Goal: Task Accomplishment & Management: Use online tool/utility

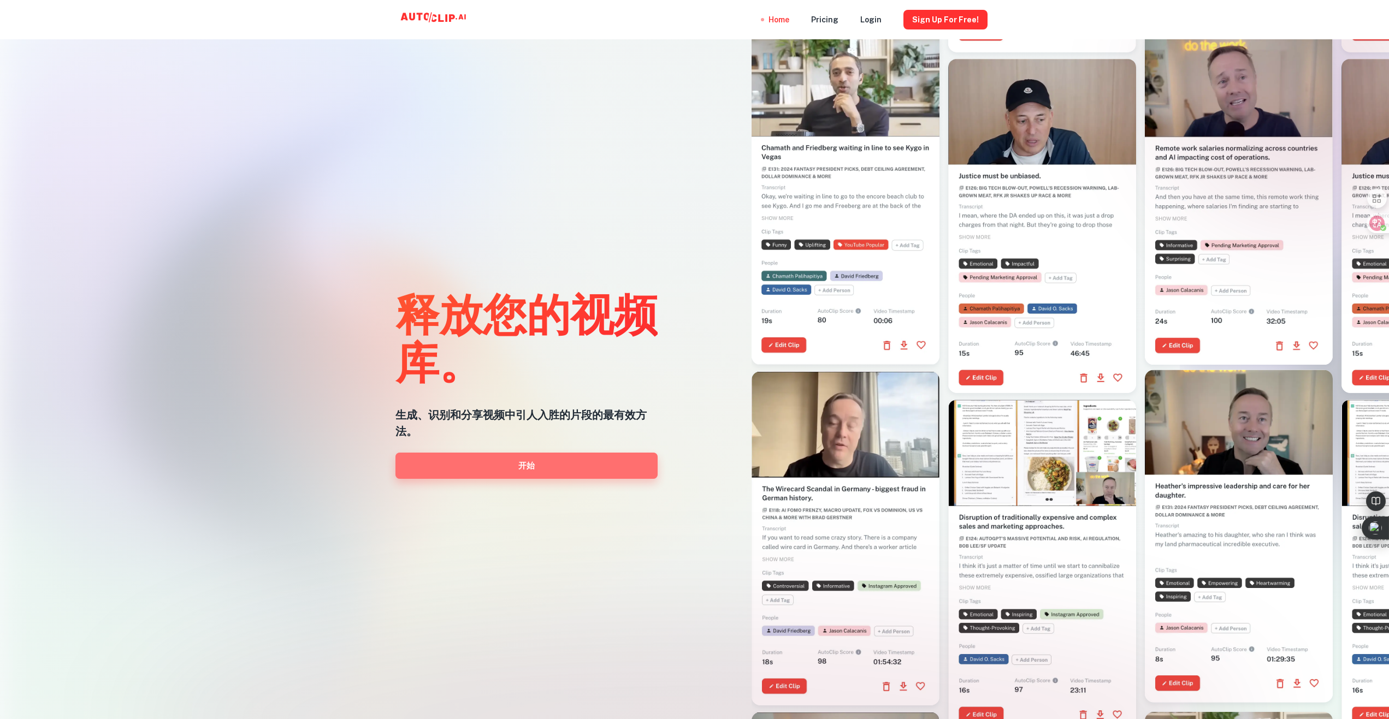
click at [515, 475] on link "开始" at bounding box center [526, 466] width 262 height 26
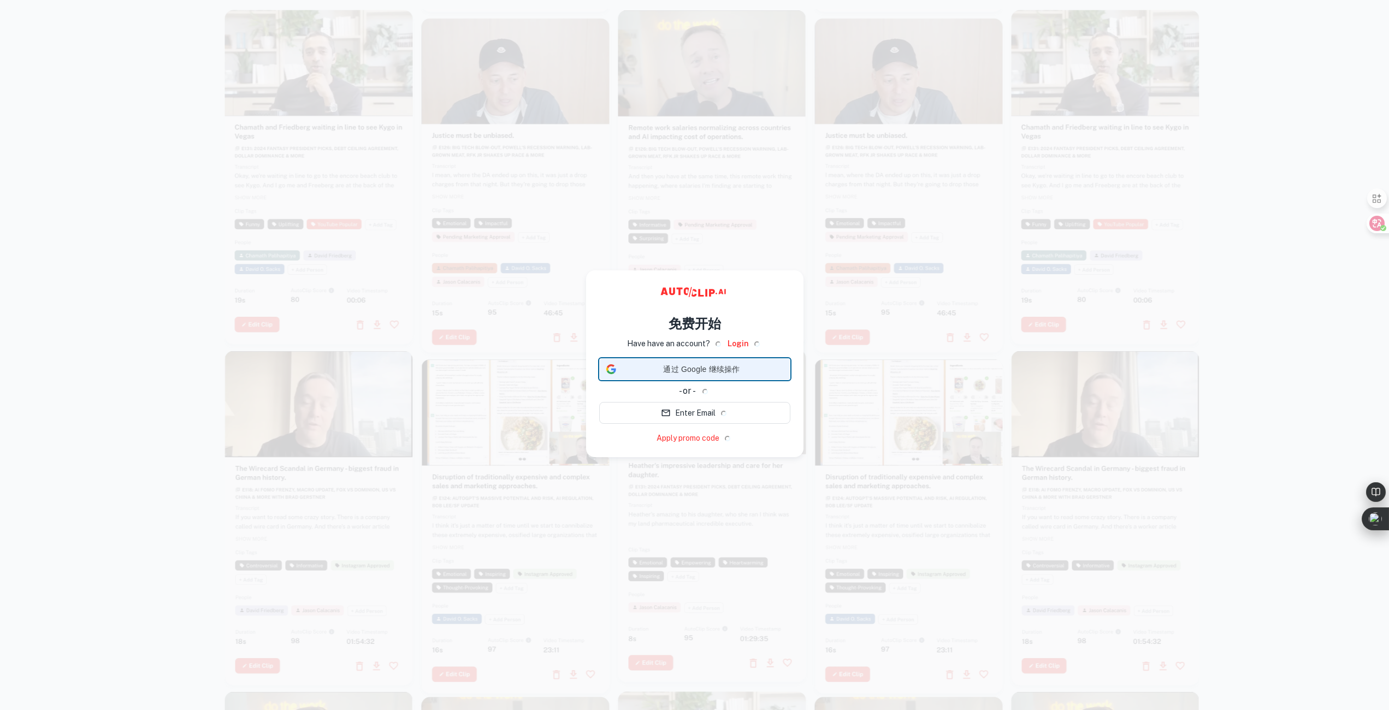
click at [716, 371] on span "通过 Google 继续操作" at bounding box center [701, 369] width 163 height 11
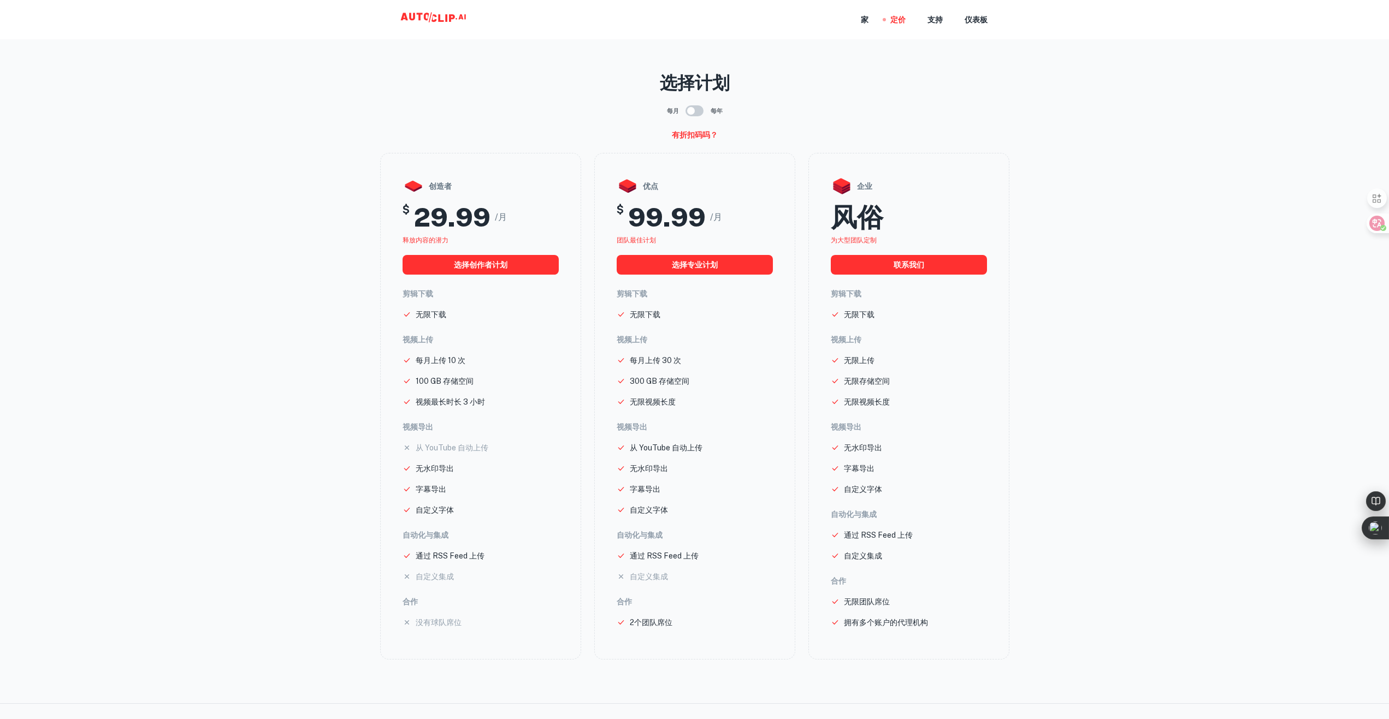
click at [402, 19] on icon at bounding box center [414, 17] width 28 height 8
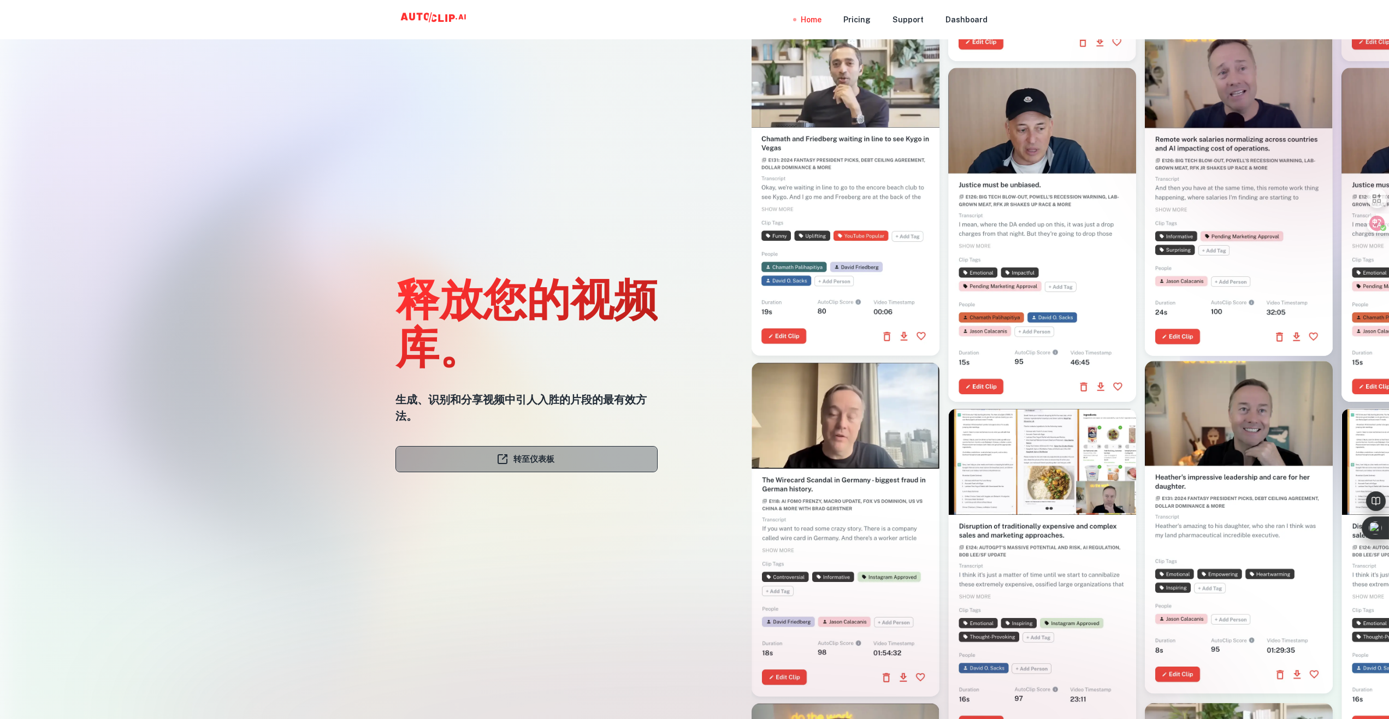
click at [527, 464] on font "转至仪表板" at bounding box center [533, 459] width 41 height 14
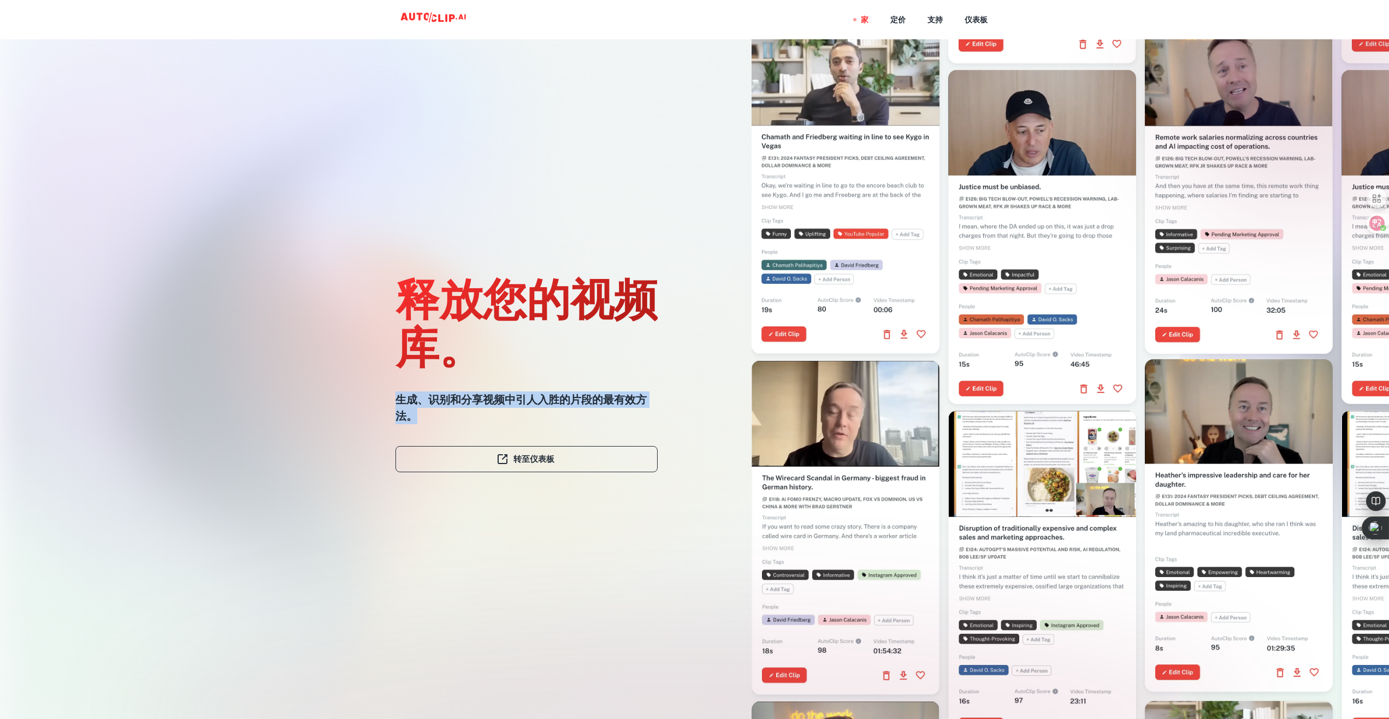
drag, startPoint x: 411, startPoint y: 418, endPoint x: 393, endPoint y: 402, distance: 23.6
click at [393, 402] on div "释放您的视频库。 生成、识别和分享视频中引人入胜的片段的最有效方法。 转至仪表板" at bounding box center [504, 315] width 336 height 719
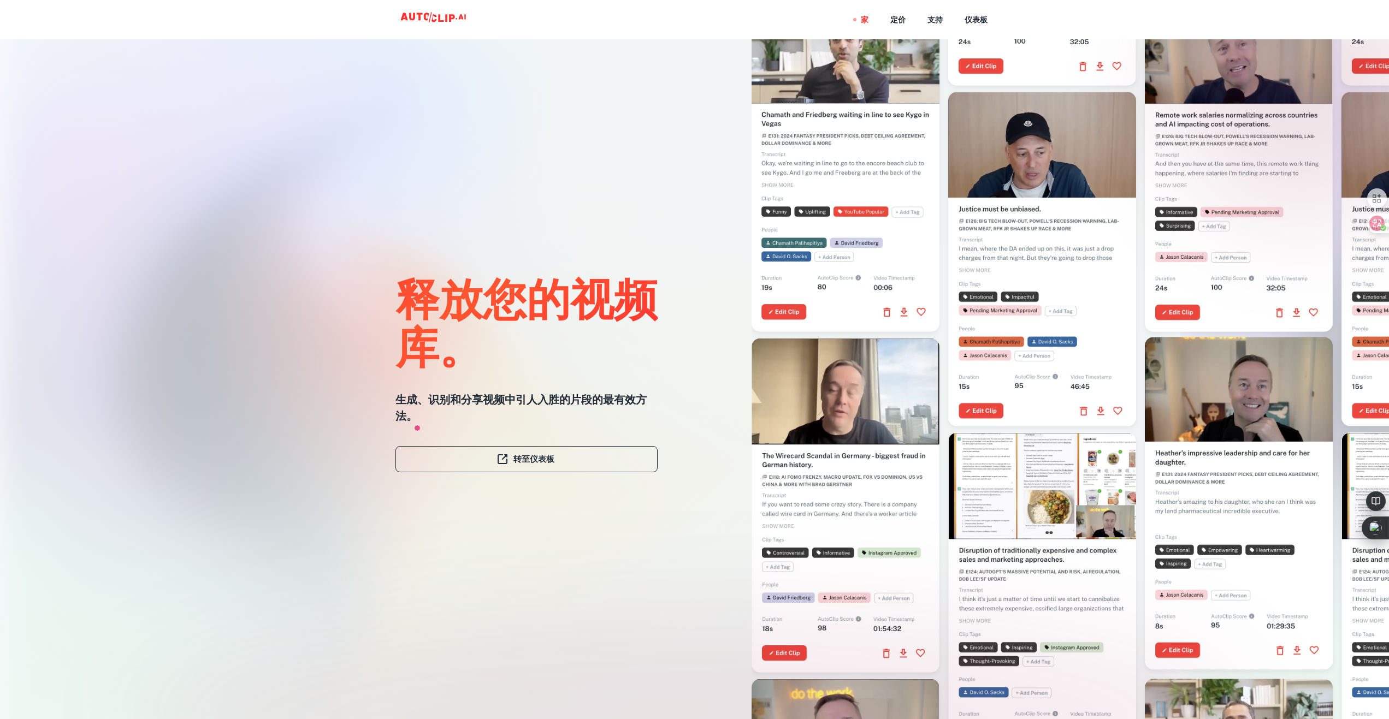
drag, startPoint x: 509, startPoint y: 184, endPoint x: 539, endPoint y: 159, distance: 39.2
click at [510, 183] on div "释放您的视频库。 生成、识别和分享视频中引人入胜的片段的最有效方法。 转至仪表板" at bounding box center [526, 381] width 262 height 719
